Goal: Task Accomplishment & Management: Manage account settings

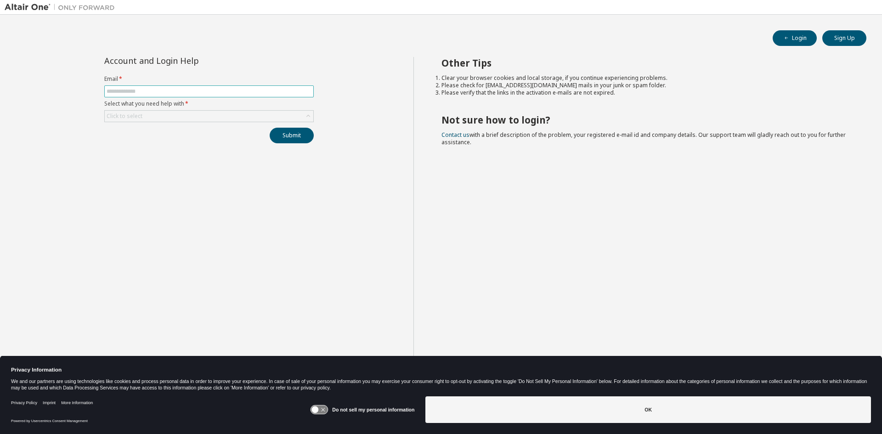
click at [194, 91] on input "text" at bounding box center [209, 91] width 205 height 7
type input "**********"
click at [185, 116] on div "Click to select" at bounding box center [209, 116] width 209 height 11
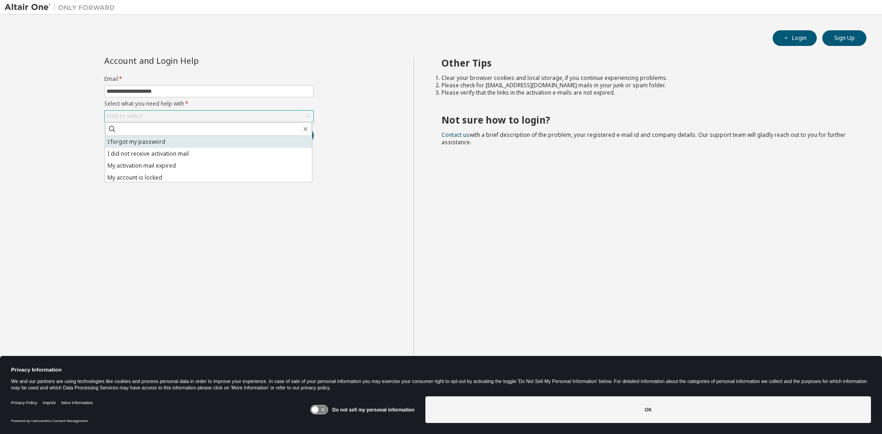
click at [148, 143] on li "I forgot my password" at bounding box center [208, 142] width 207 height 12
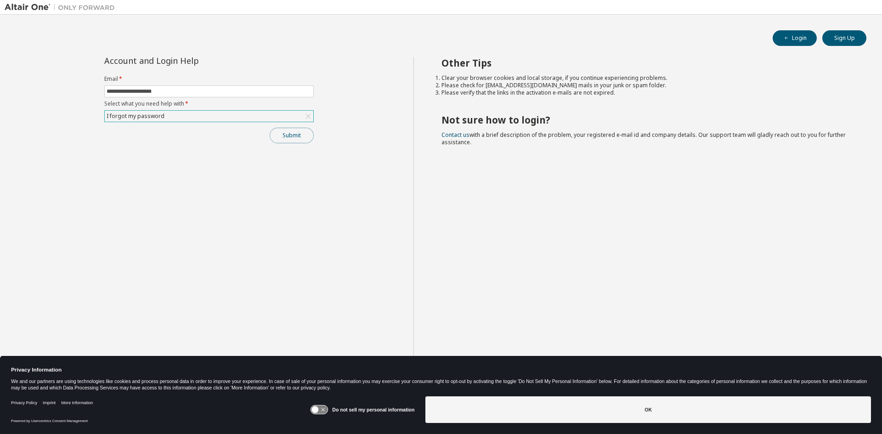
click at [285, 135] on button "Submit" at bounding box center [292, 136] width 44 height 16
click at [289, 138] on button "Submit" at bounding box center [292, 136] width 44 height 16
